Goal: Navigation & Orientation: Find specific page/section

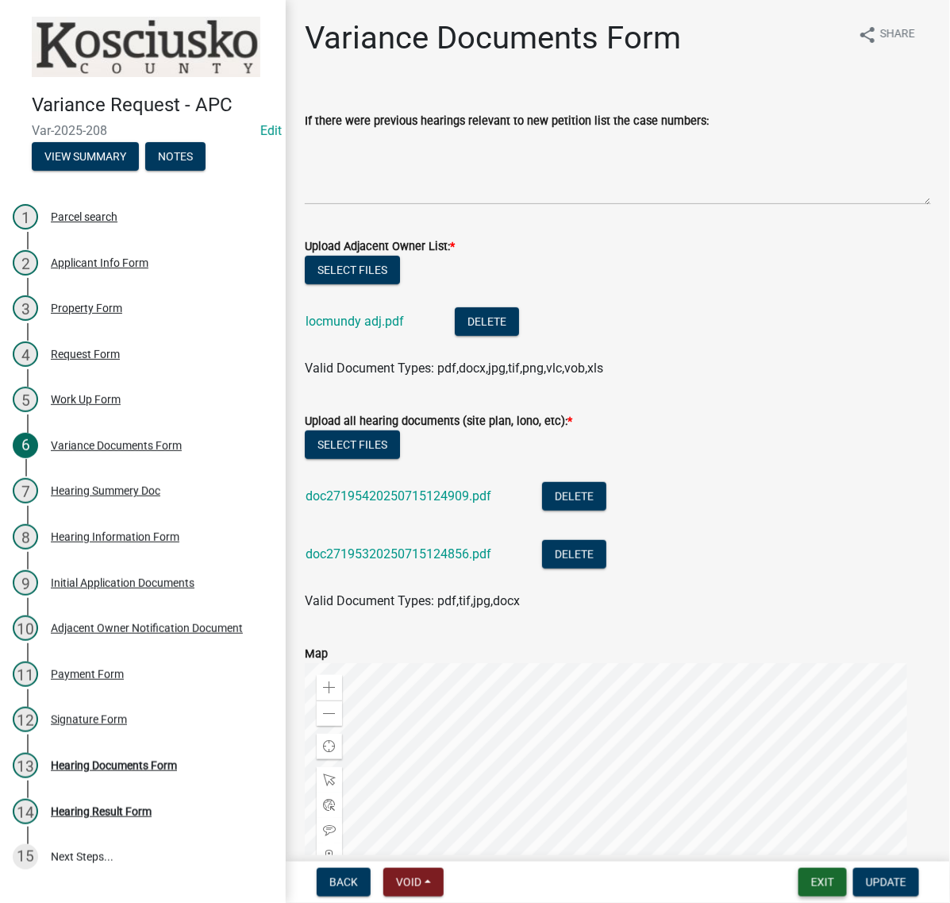
click at [799, 881] on button "Exit" at bounding box center [823, 882] width 48 height 29
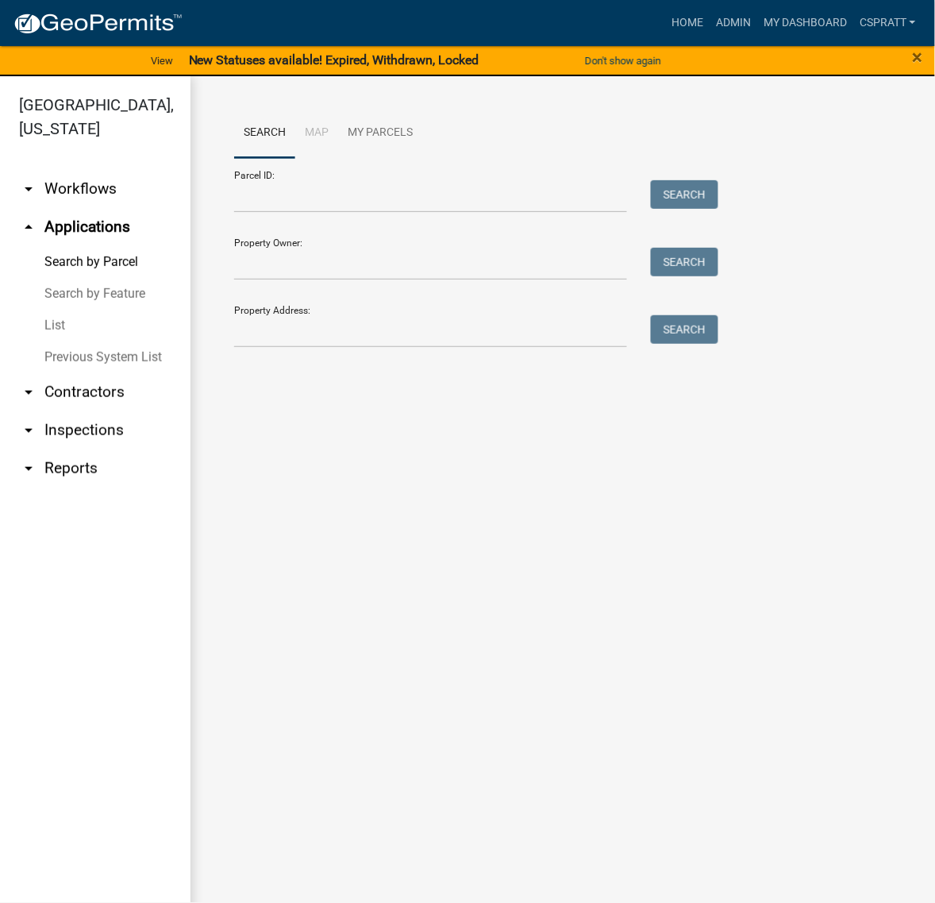
click at [58, 341] on link "List" at bounding box center [95, 326] width 191 height 32
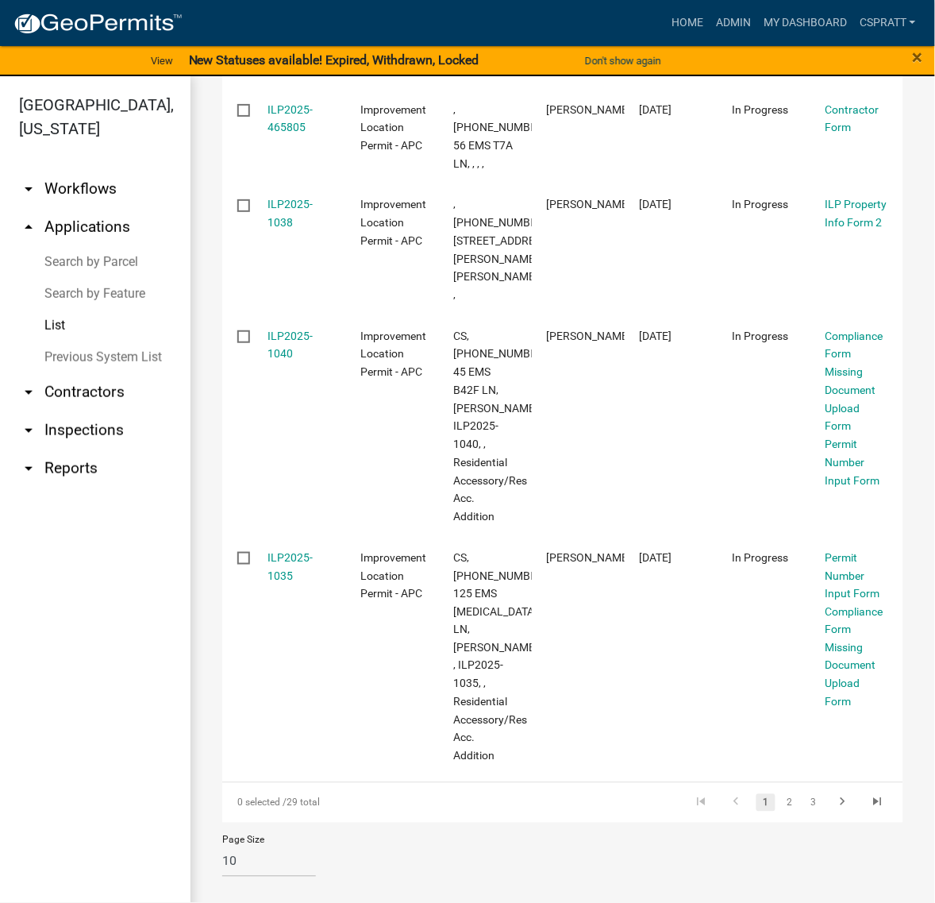
scroll to position [1687, 0]
click at [665, 33] on link "Home" at bounding box center [687, 23] width 44 height 30
